Goal: Contribute content: Contribute content

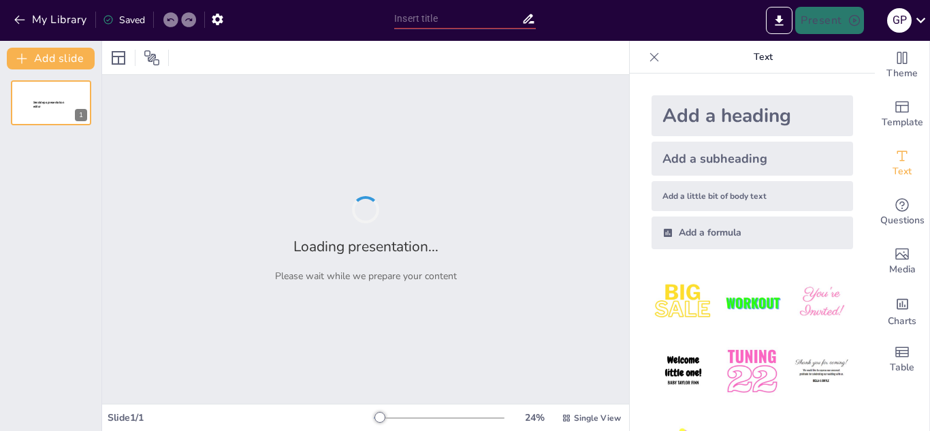
type input "Introducció a la informàtica"
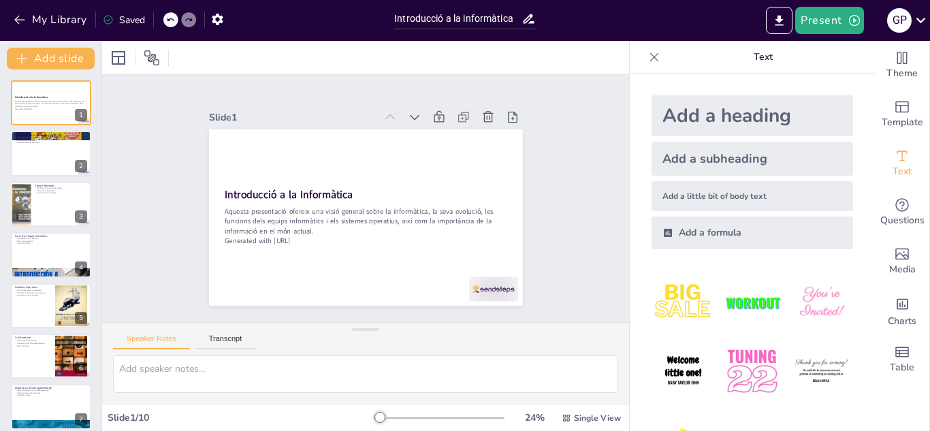
click at [648, 59] on icon at bounding box center [655, 57] width 14 height 14
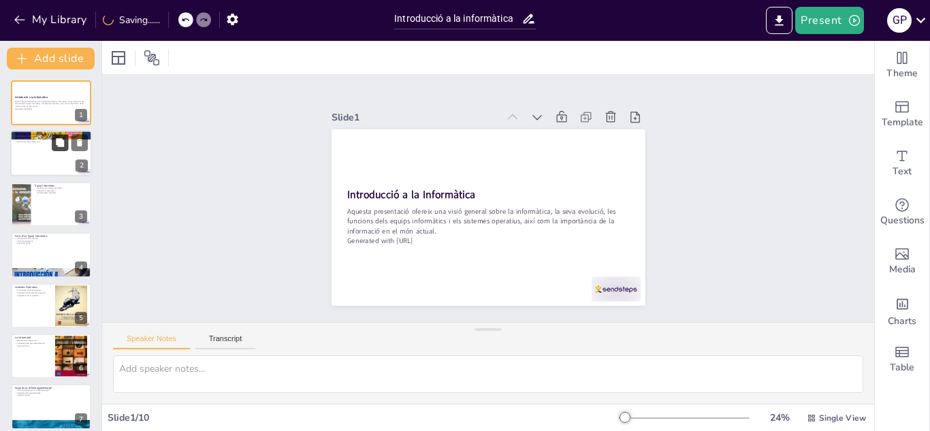
checkbox input "true"
click at [61, 139] on icon at bounding box center [60, 143] width 8 height 8
type textarea "La informàtica és definida com la ciència que estudia el tractament automàtic d…"
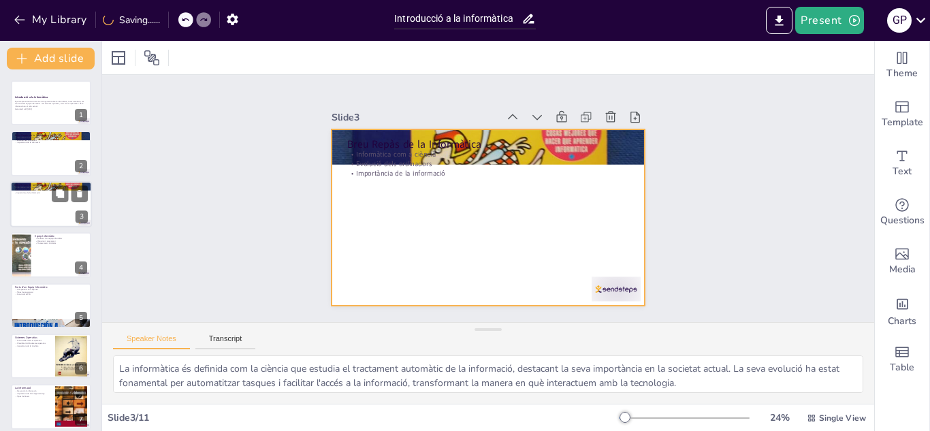
click at [34, 198] on div at bounding box center [51, 204] width 82 height 46
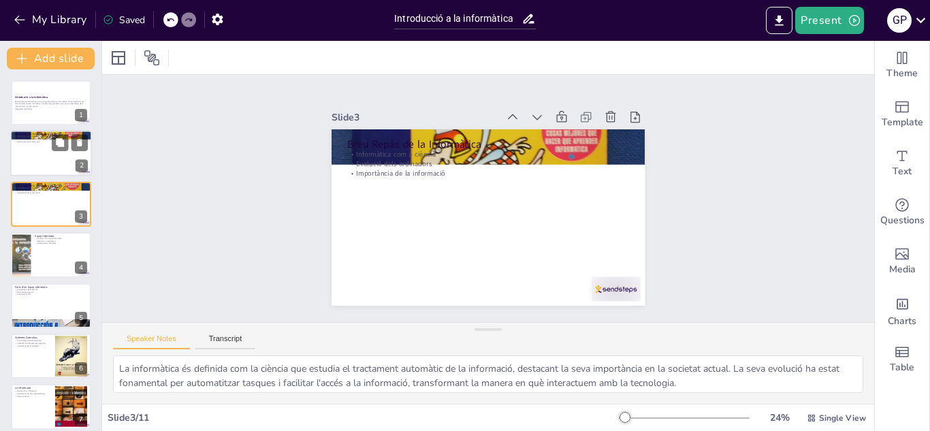
click at [29, 163] on div at bounding box center [51, 154] width 82 height 46
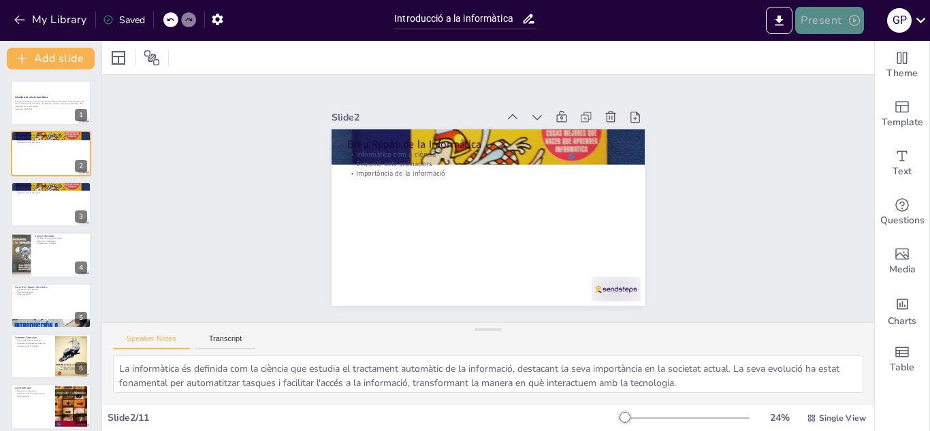
click at [834, 27] on button "Present" at bounding box center [830, 20] width 68 height 27
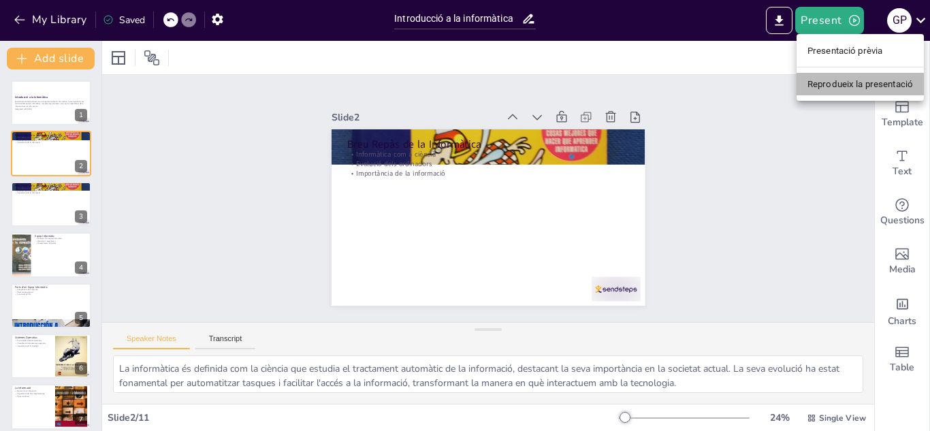
click at [824, 88] on font "Reprodueix la presentació" at bounding box center [861, 84] width 106 height 10
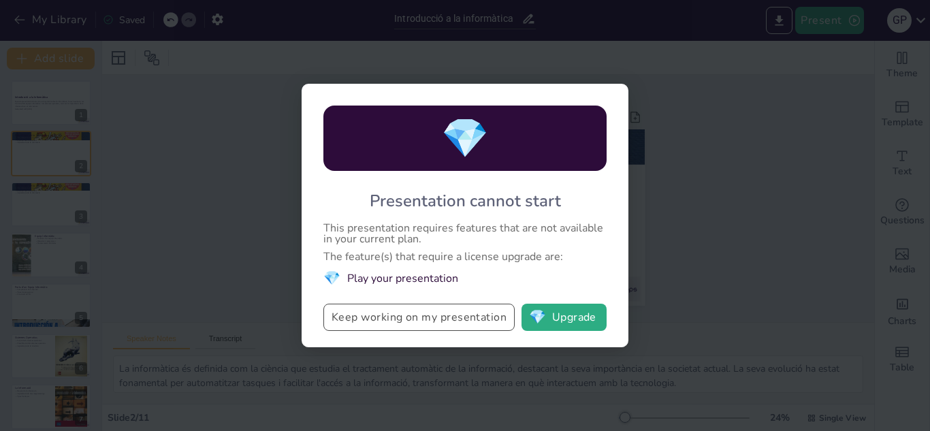
click at [474, 321] on button "Keep working on my presentation" at bounding box center [419, 317] width 191 height 27
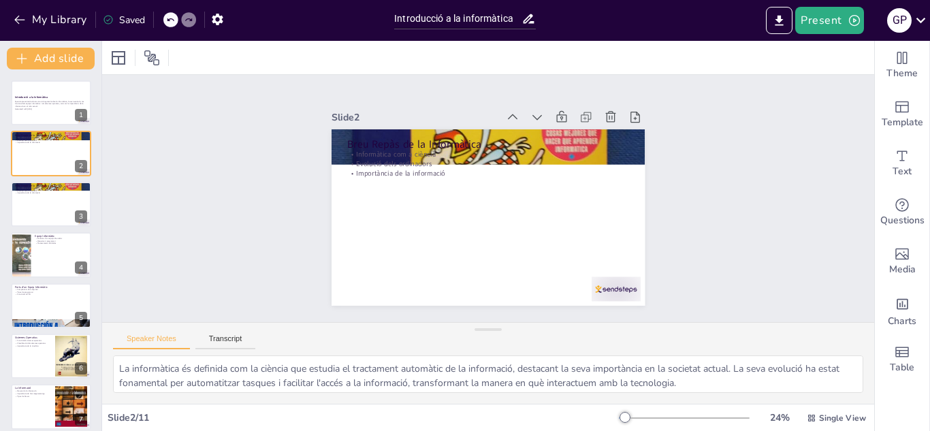
checkbox input "true"
click at [809, 14] on button "Present" at bounding box center [830, 20] width 68 height 27
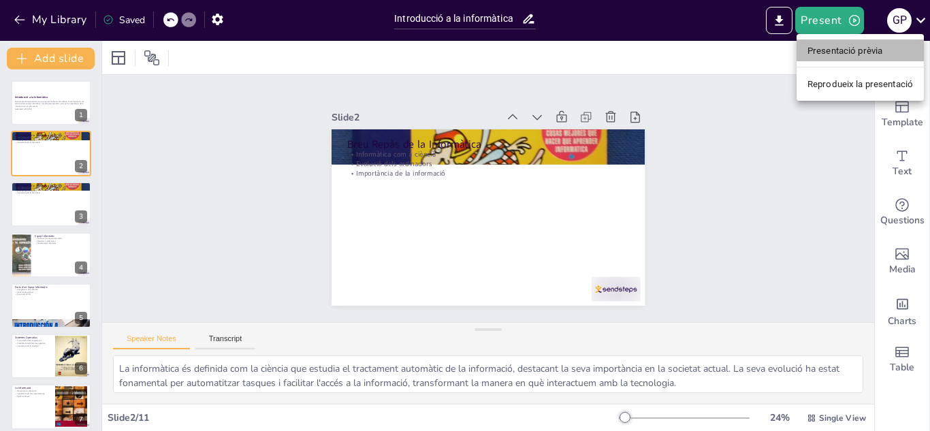
click at [815, 51] on font "Presentació prèvia" at bounding box center [845, 51] width 75 height 10
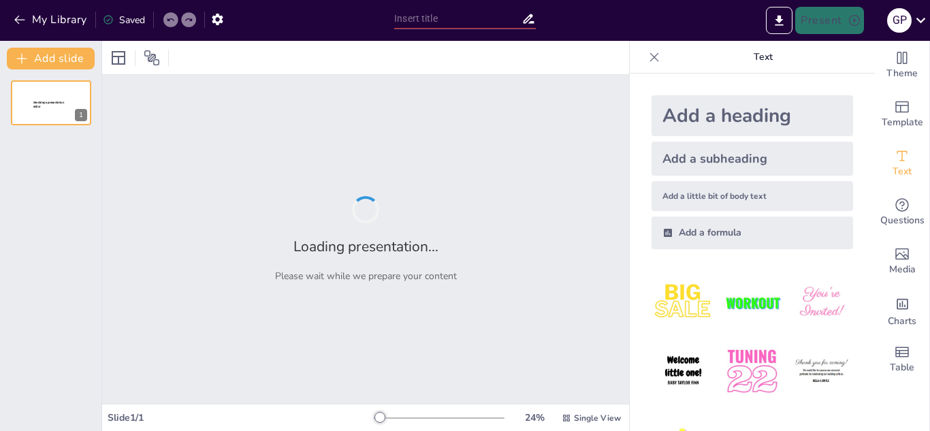
type input "Introducció a la informàtica"
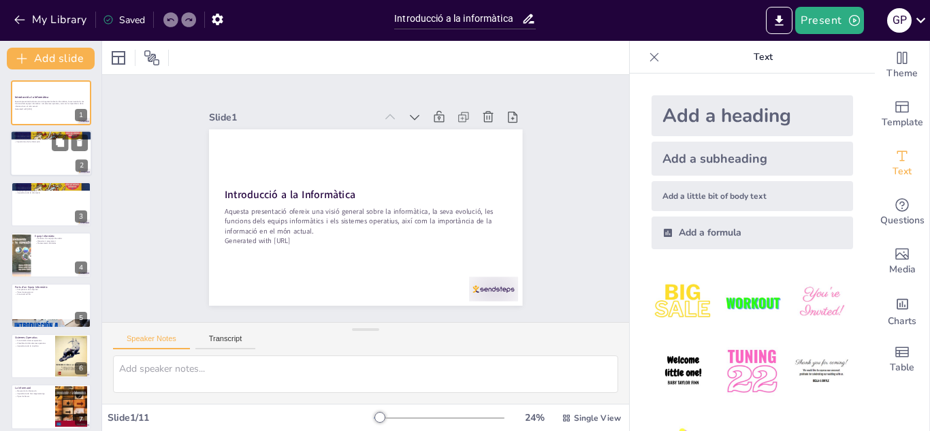
checkbox input "true"
click at [70, 165] on div at bounding box center [51, 154] width 82 height 46
type textarea "La informàtica és definida com la ciència que estudia el tractament automàtic d…"
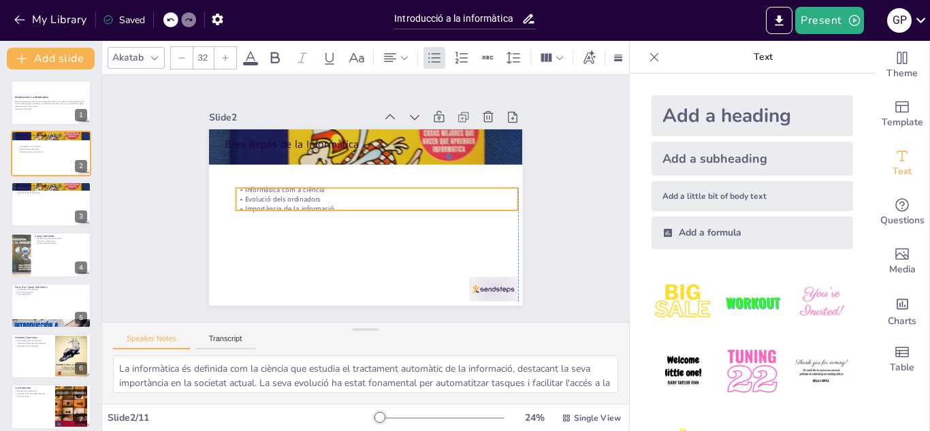
drag, startPoint x: 281, startPoint y: 160, endPoint x: 288, endPoint y: 203, distance: 43.5
click at [288, 203] on p "Evolució dels ordinadors" at bounding box center [377, 199] width 282 height 10
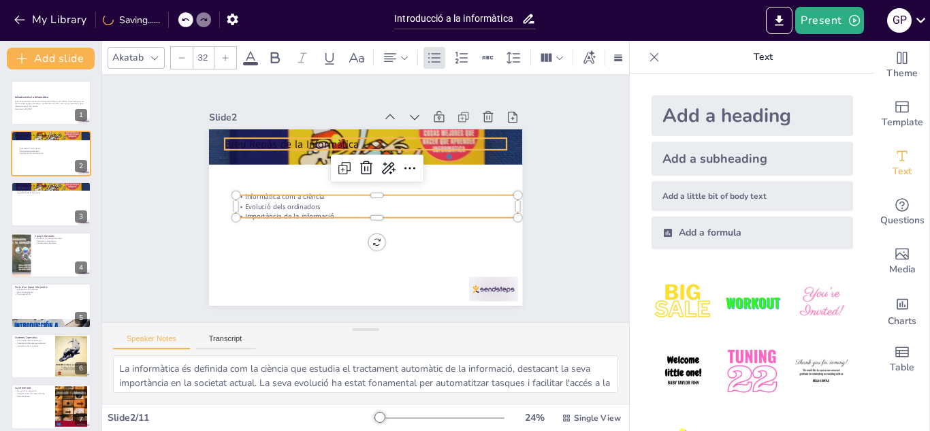
checkbox input "true"
type input "--"
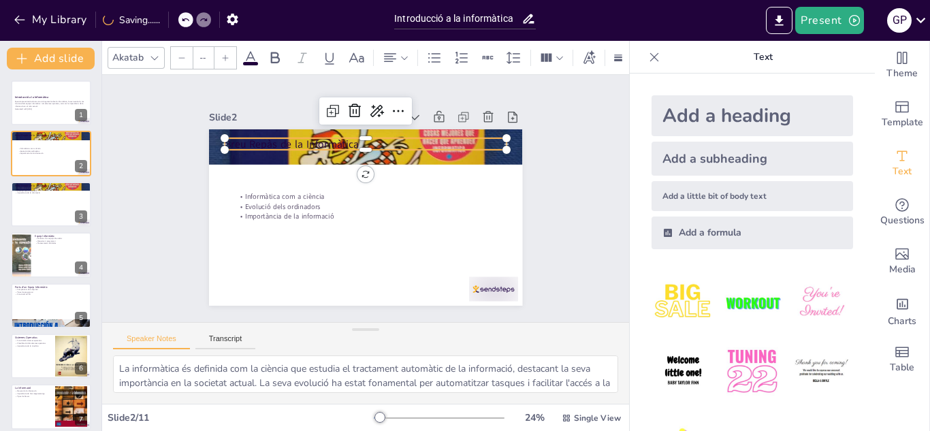
checkbox input "true"
type input "48"
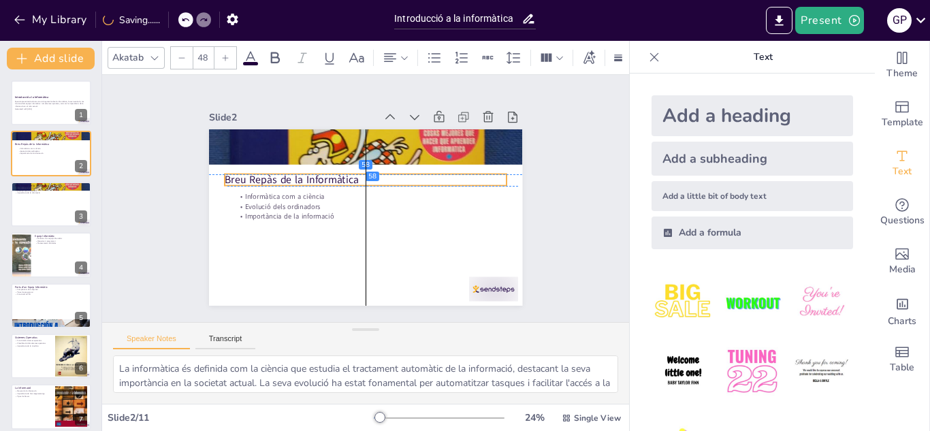
drag, startPoint x: 290, startPoint y: 144, endPoint x: 293, endPoint y: 179, distance: 34.8
click at [293, 179] on p "Breu Repàs de la Informàtica" at bounding box center [369, 180] width 279 height 73
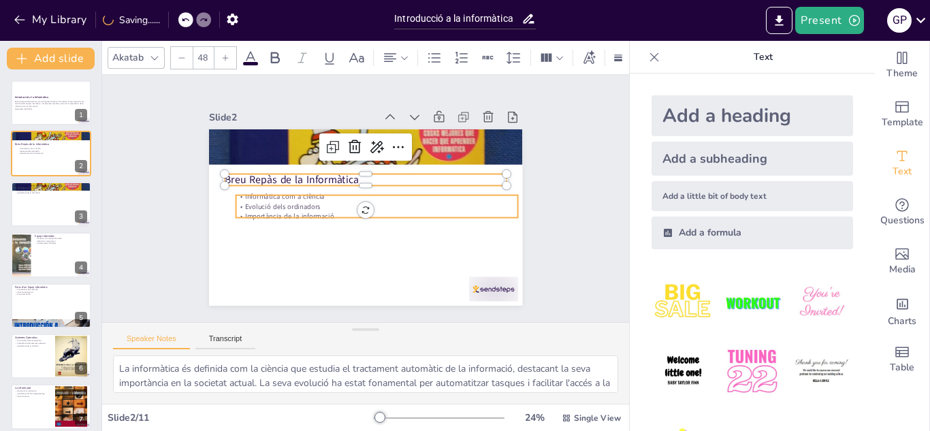
checkbox input "true"
type input "--"
checkbox input "true"
type input "32"
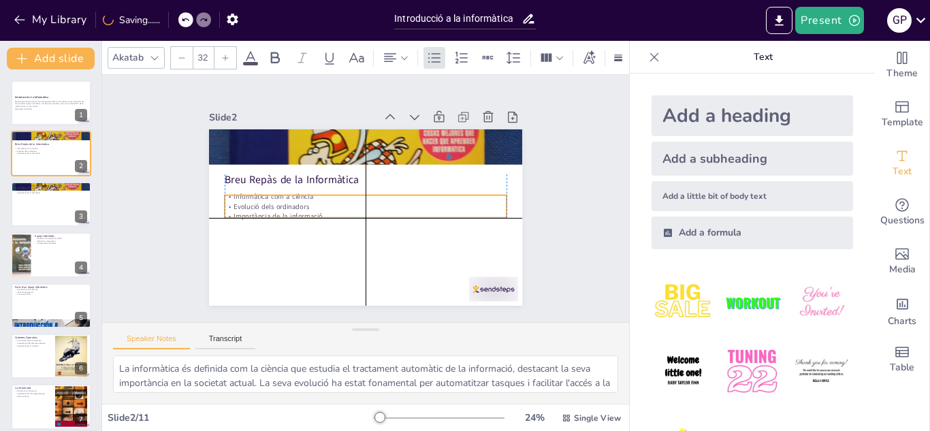
drag, startPoint x: 285, startPoint y: 212, endPoint x: 273, endPoint y: 213, distance: 12.3
click at [273, 213] on p "Importància de la informació" at bounding box center [366, 216] width 282 height 10
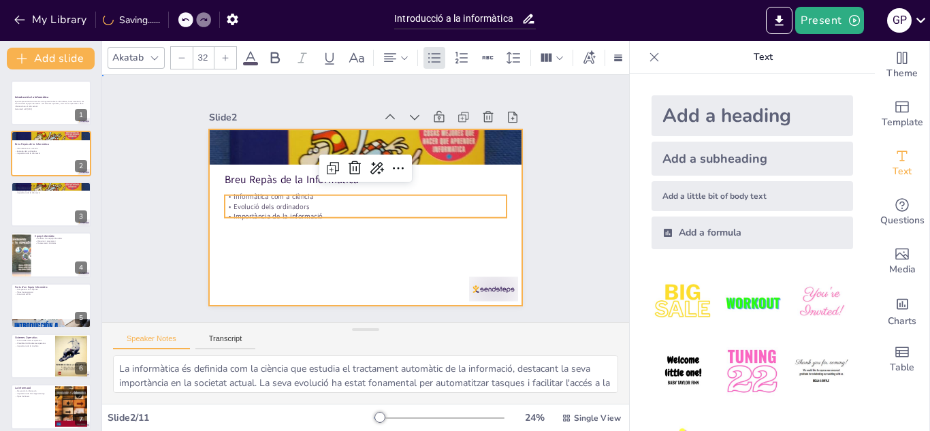
click at [271, 267] on div at bounding box center [365, 217] width 313 height 176
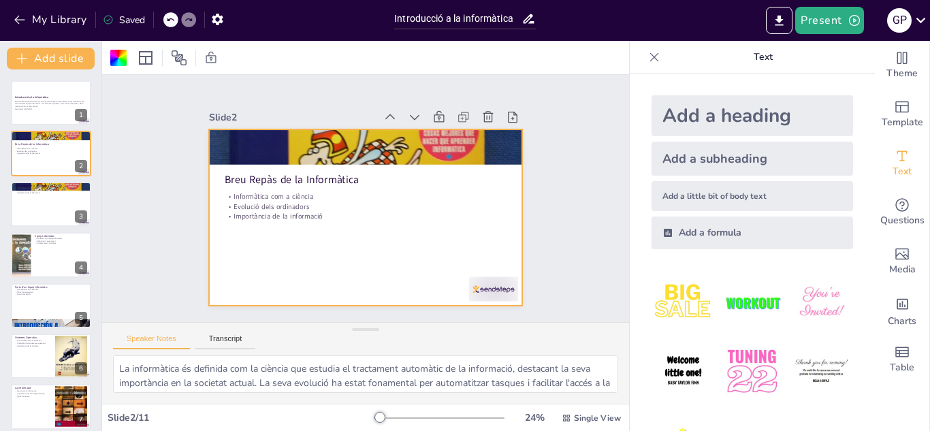
checkbox input "true"
